Goal: Find specific page/section: Find specific page/section

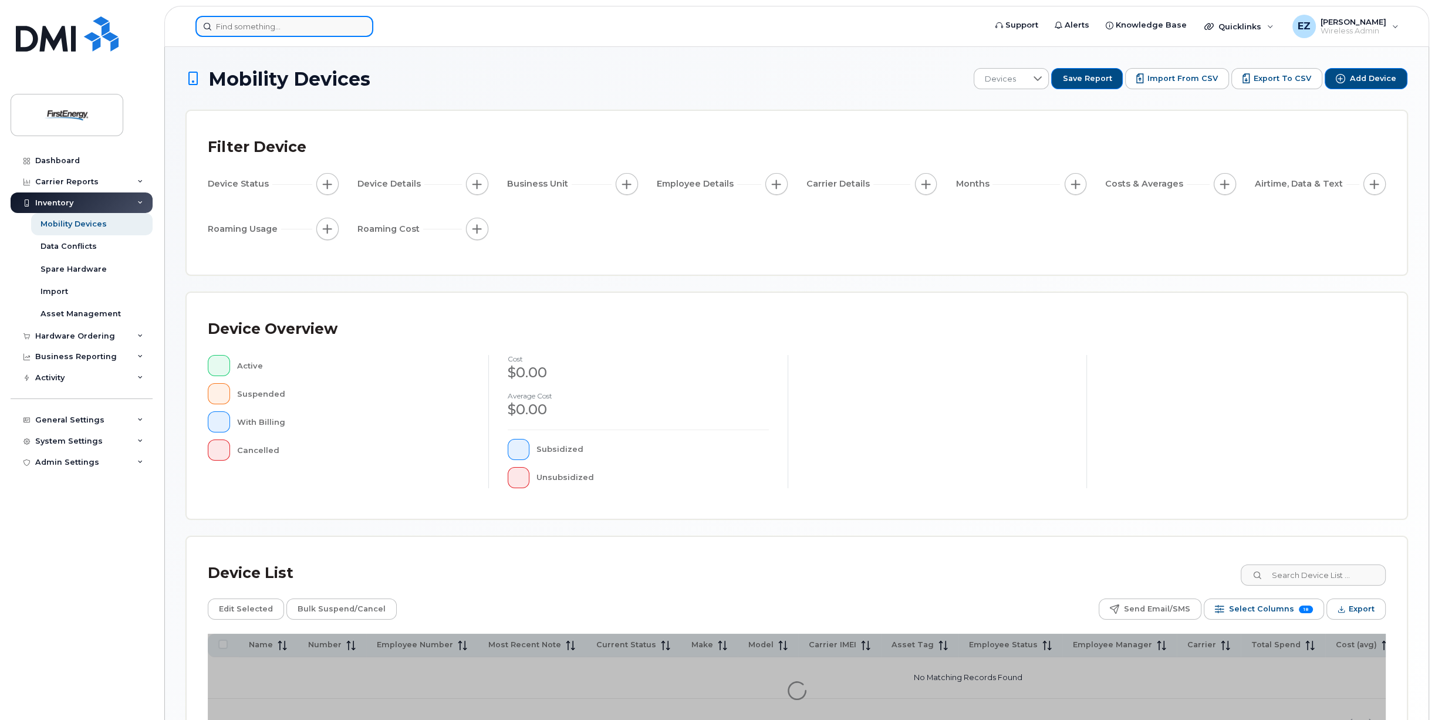
click at [261, 24] on input at bounding box center [284, 26] width 178 height 21
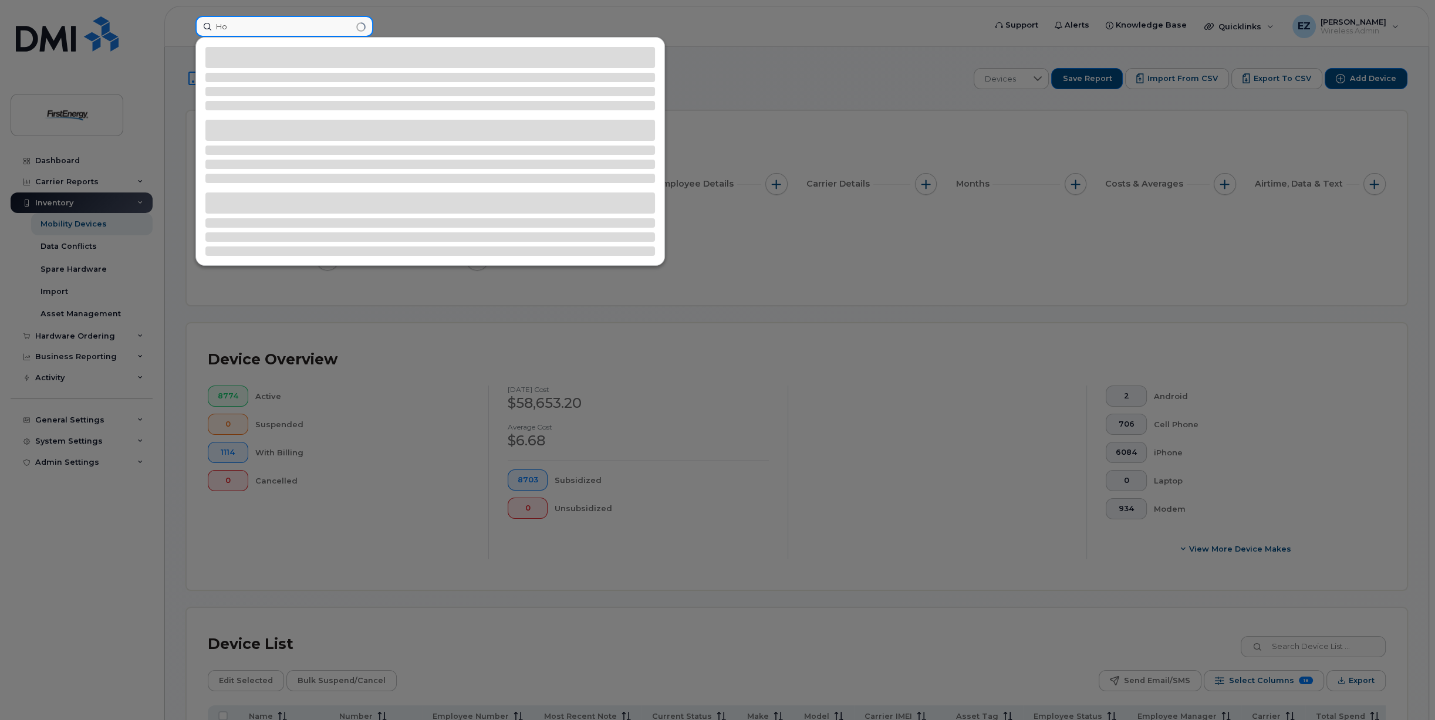
type input "H"
type input "W"
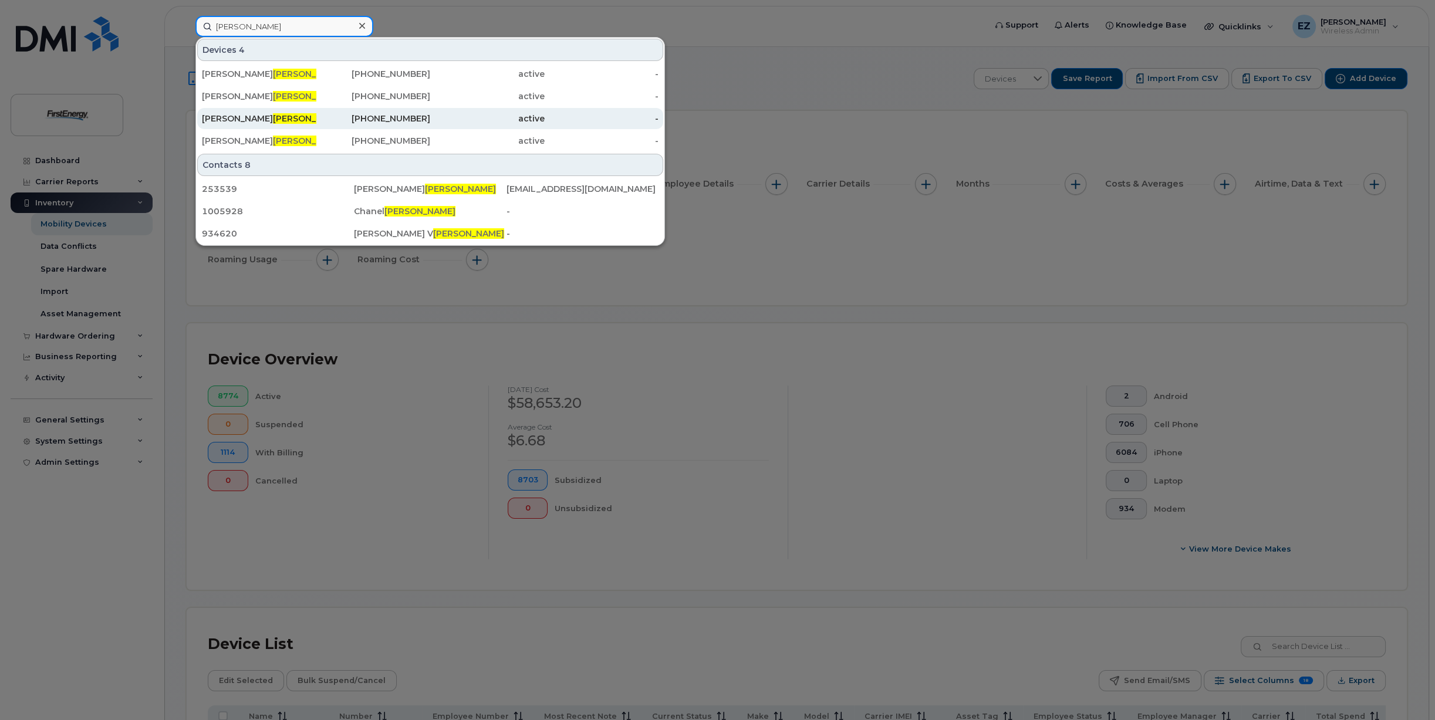
type input "Hodges"
click at [218, 117] on div "WILLIAM M HODGES" at bounding box center [259, 119] width 114 height 12
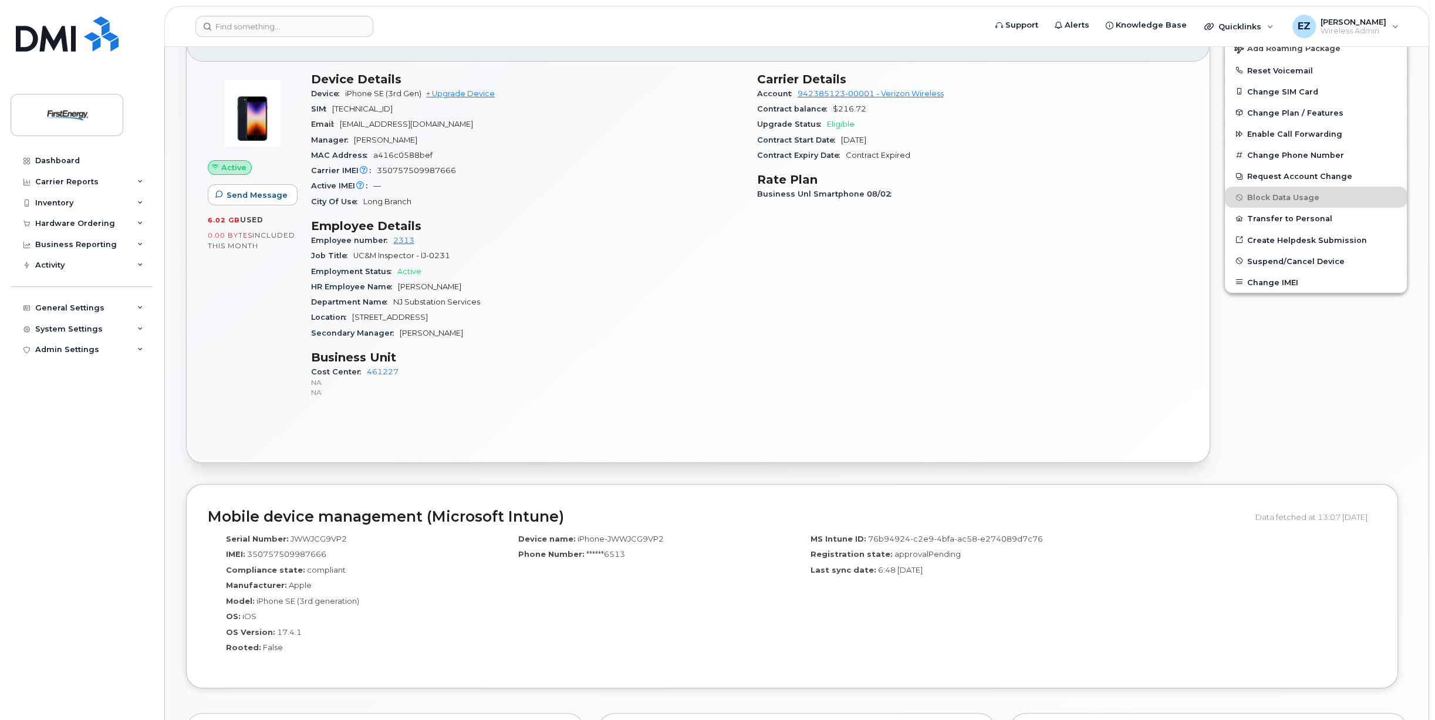
scroll to position [176, 0]
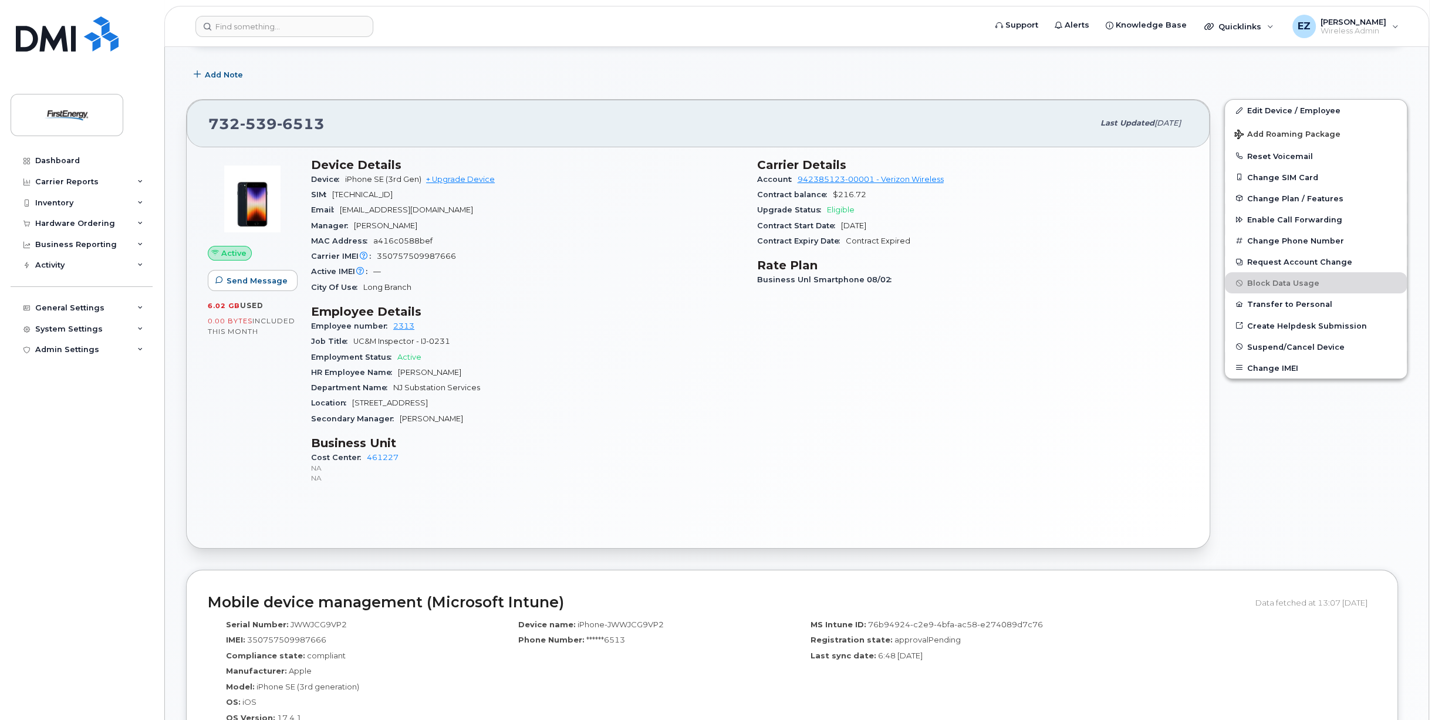
click at [430, 327] on div "Employee number 2313" at bounding box center [527, 326] width 432 height 15
click at [397, 326] on link "2313" at bounding box center [403, 326] width 21 height 9
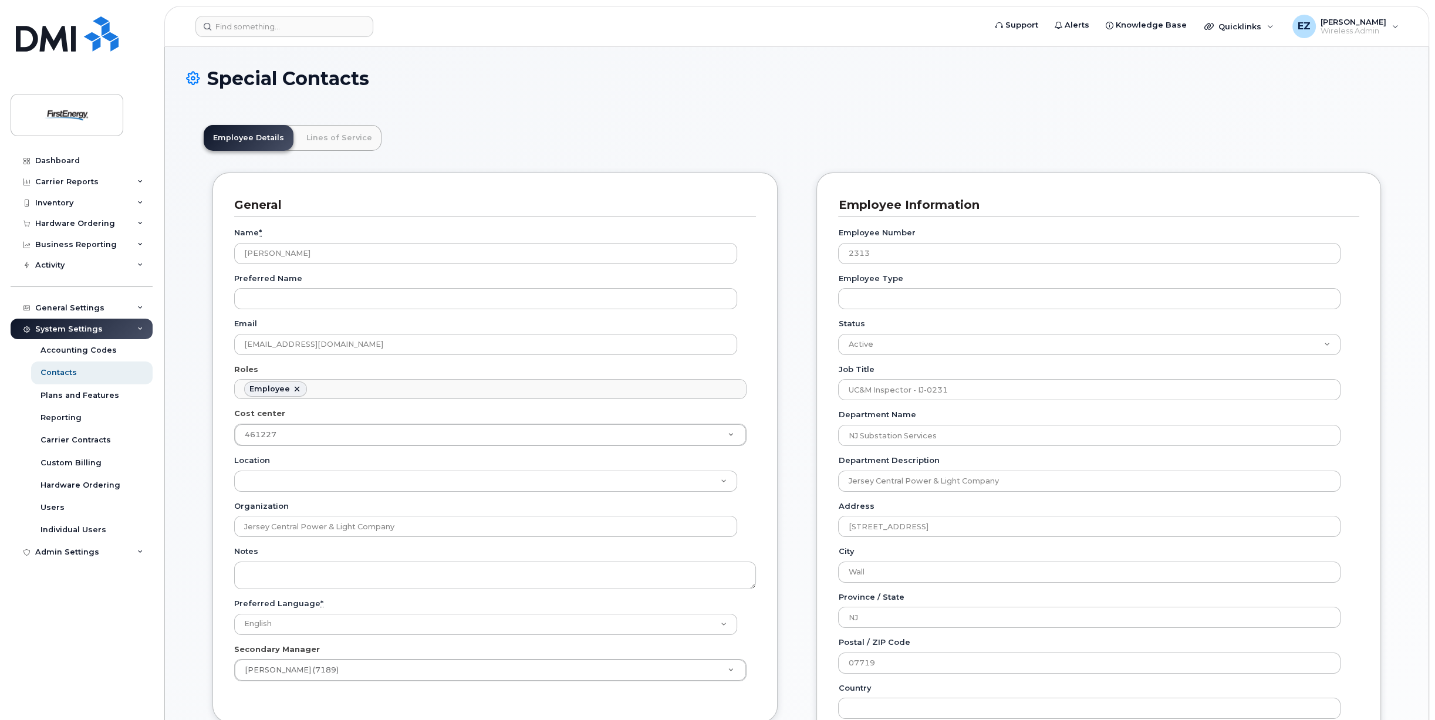
scroll to position [35, 0]
click at [320, 137] on link "Lines of Service" at bounding box center [339, 138] width 85 height 26
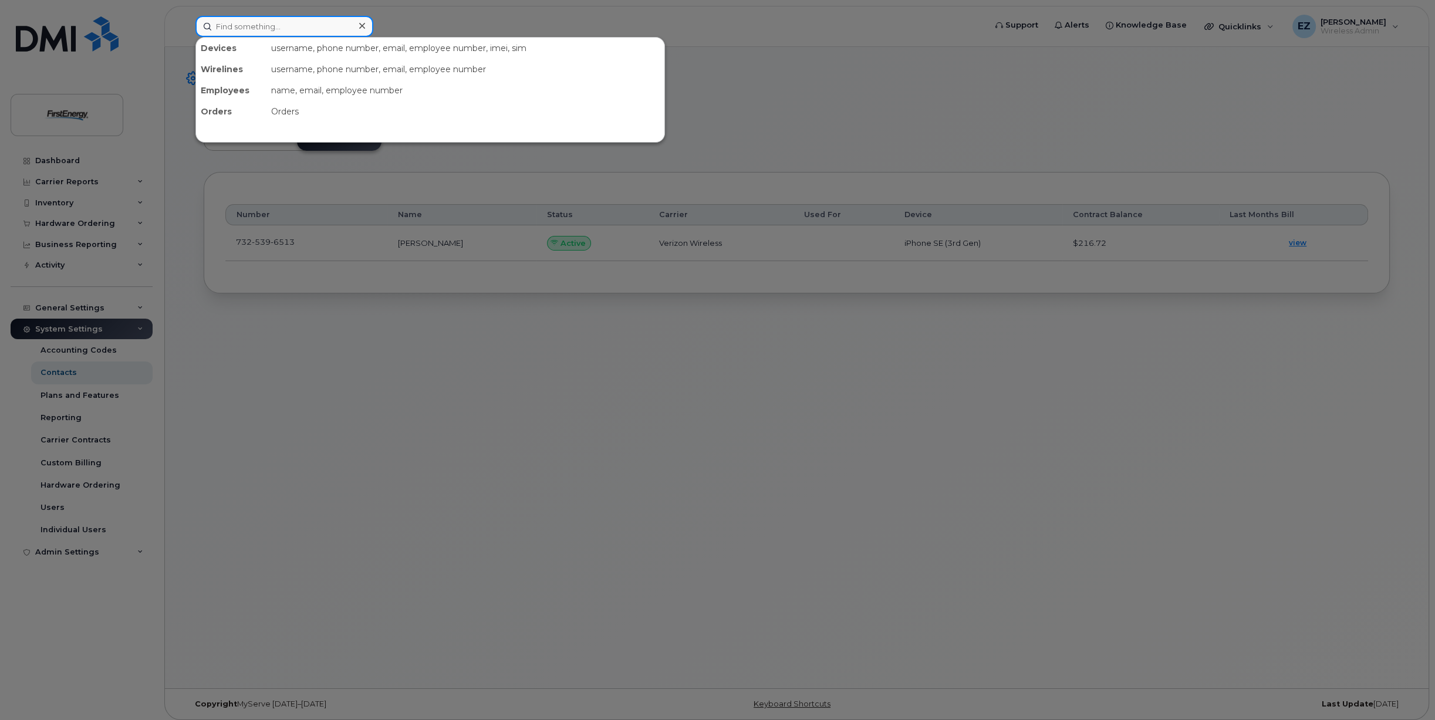
click at [288, 21] on input at bounding box center [284, 26] width 178 height 21
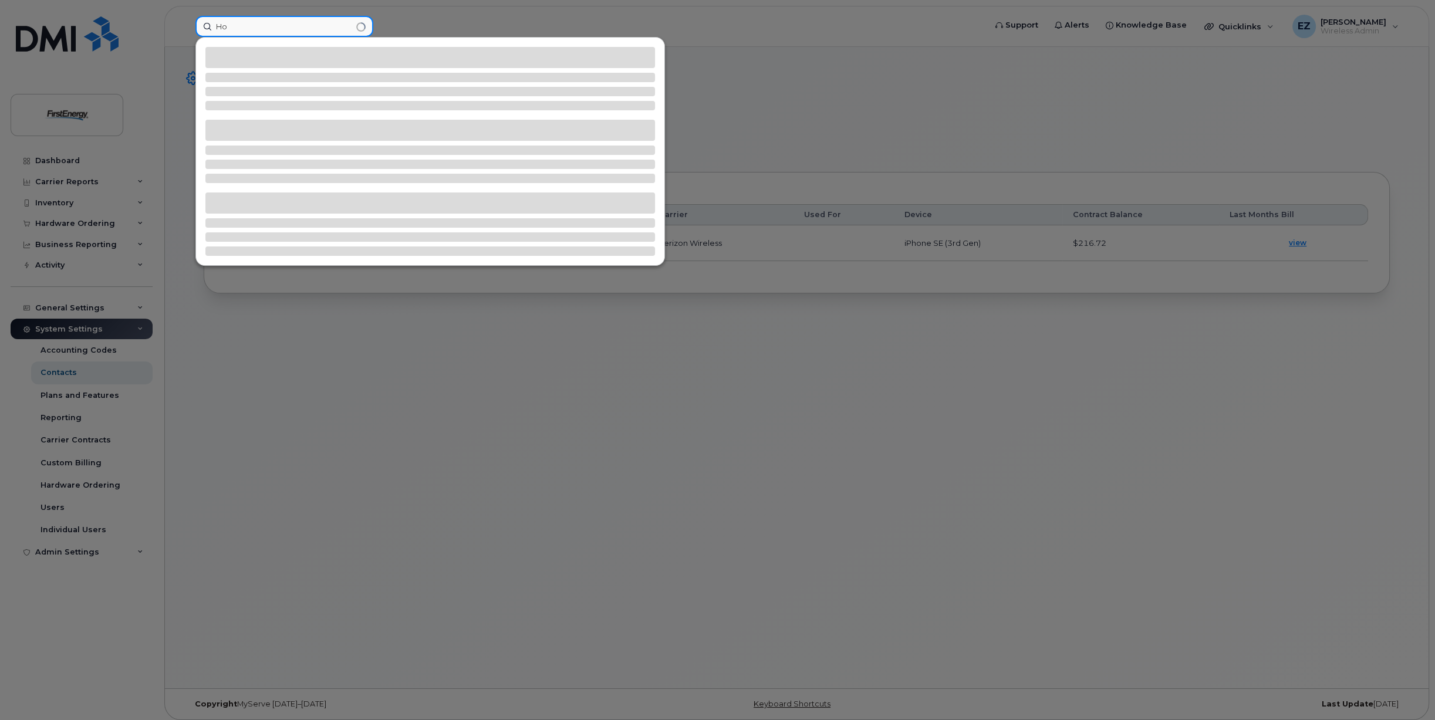
type input "H"
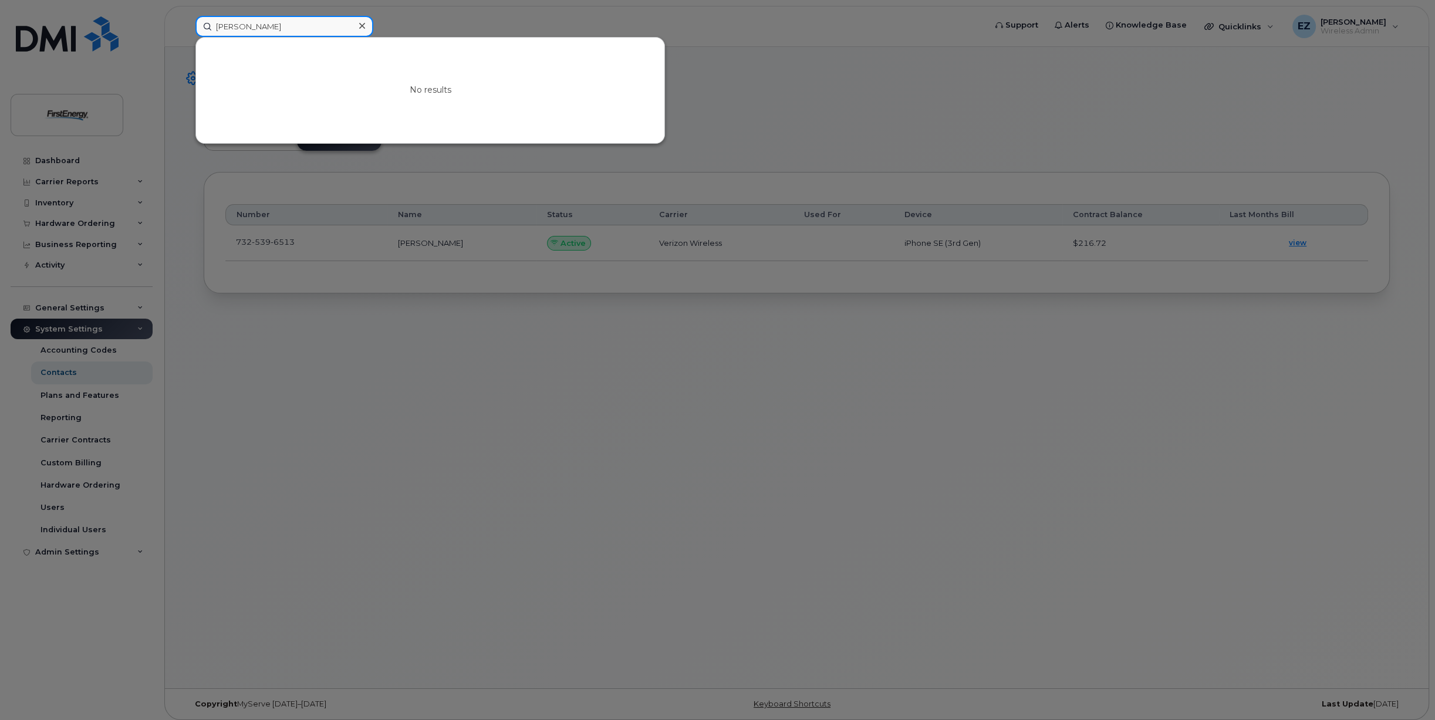
type input "David Hodgeson"
